Goal: Navigation & Orientation: Find specific page/section

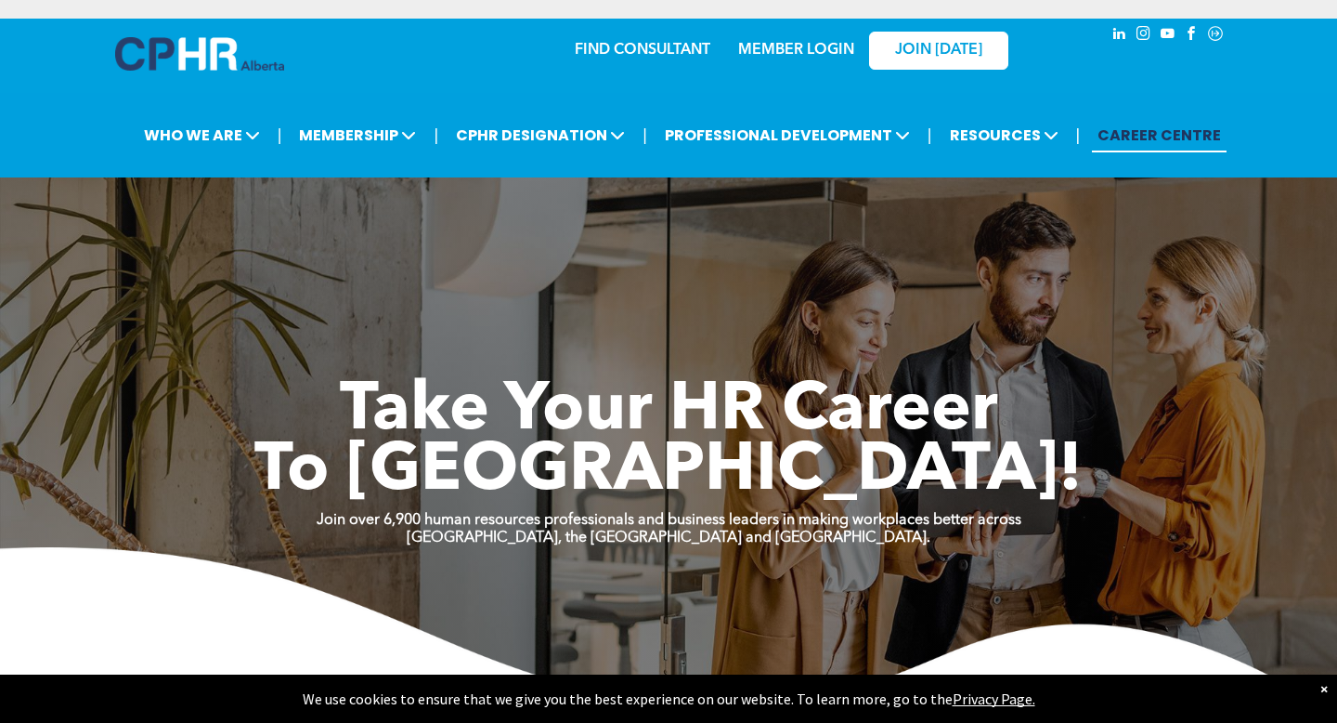
click at [818, 52] on link "MEMBER LOGIN" at bounding box center [796, 50] width 116 height 15
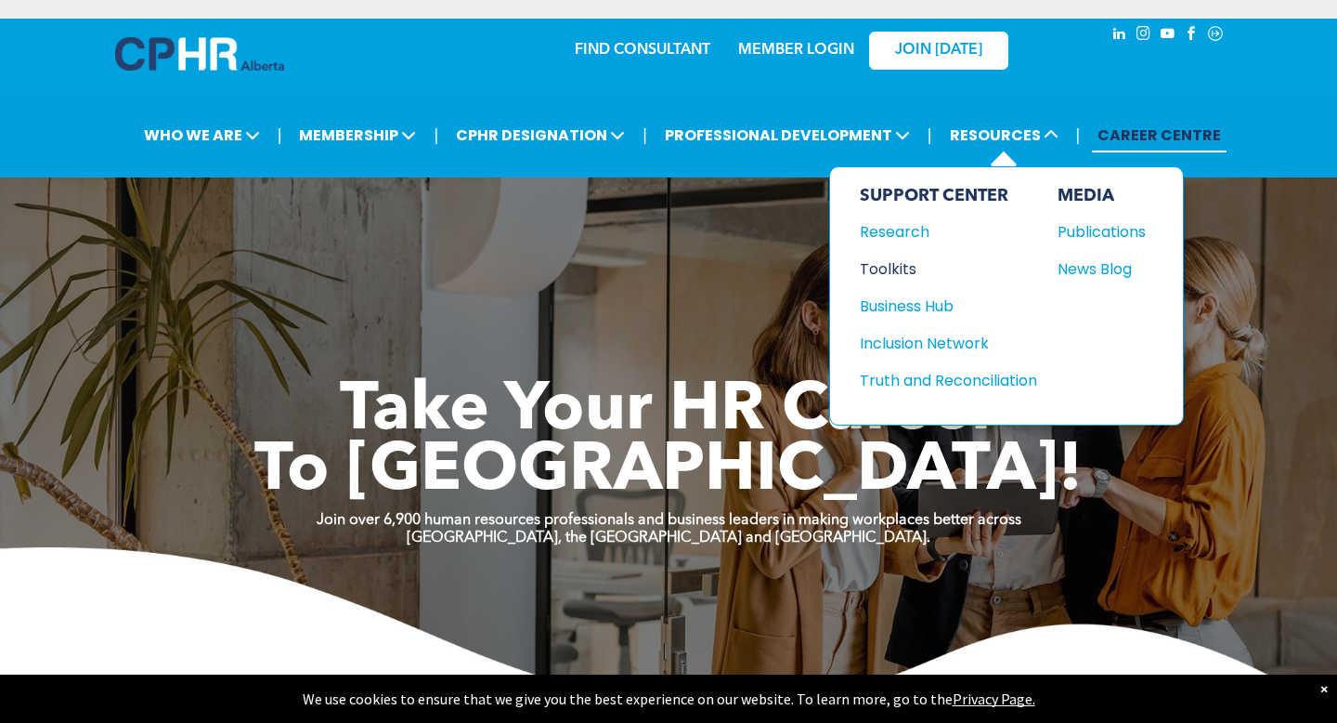
click at [889, 270] on div "Toolkits" at bounding box center [940, 268] width 160 height 23
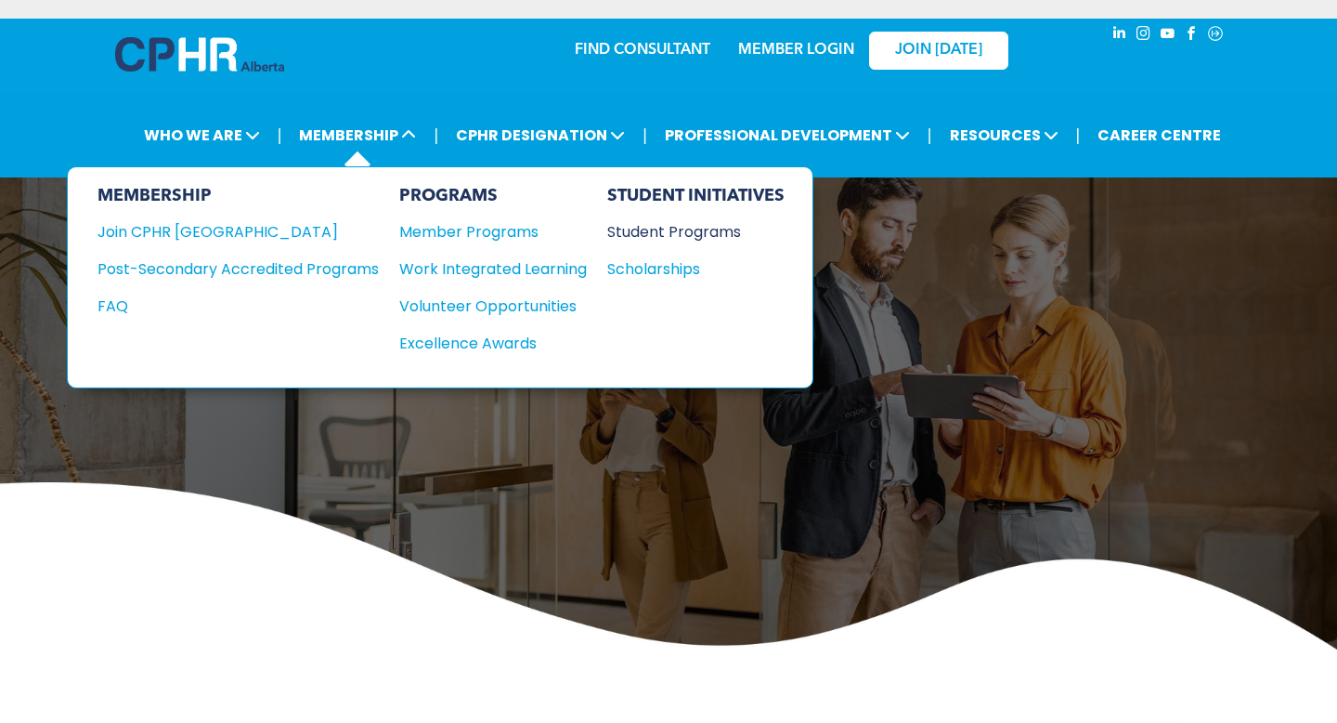
click at [637, 235] on div "Student Programs" at bounding box center [687, 231] width 160 height 23
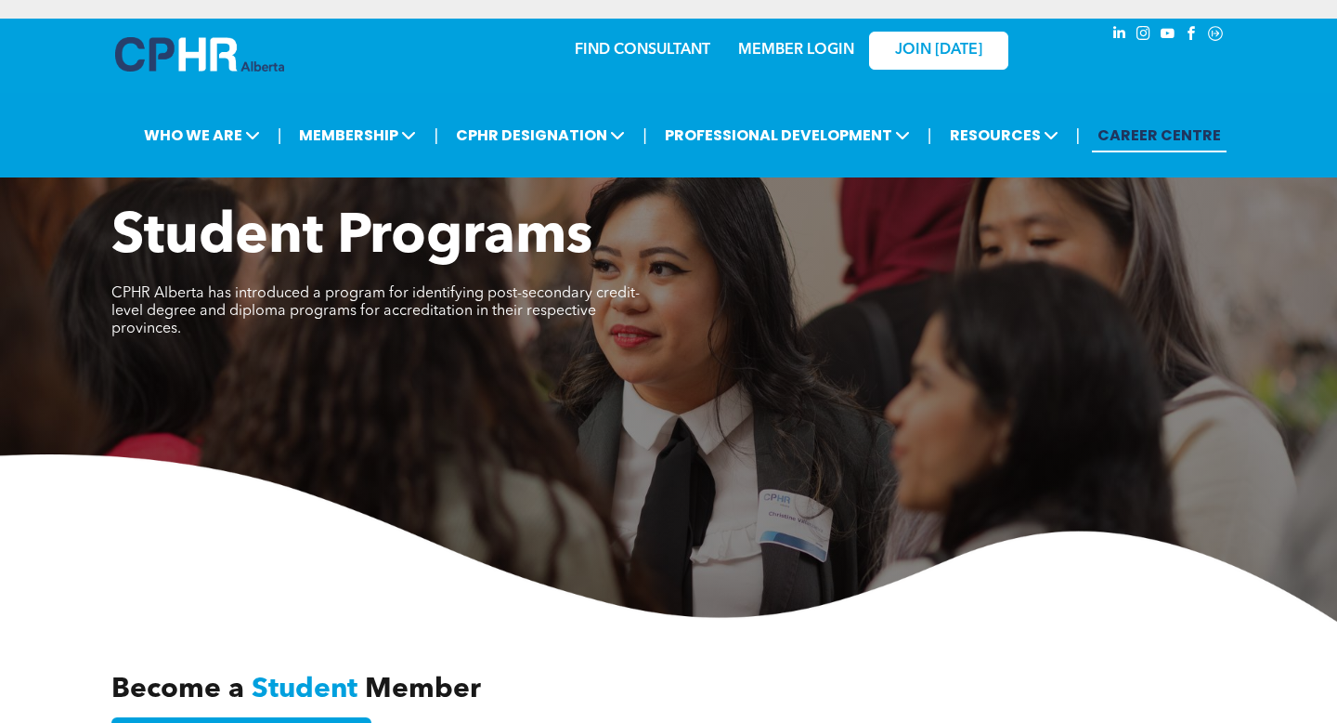
click at [1151, 140] on link "CAREER CENTRE" at bounding box center [1159, 135] width 135 height 34
